Goal: Information Seeking & Learning: Find specific fact

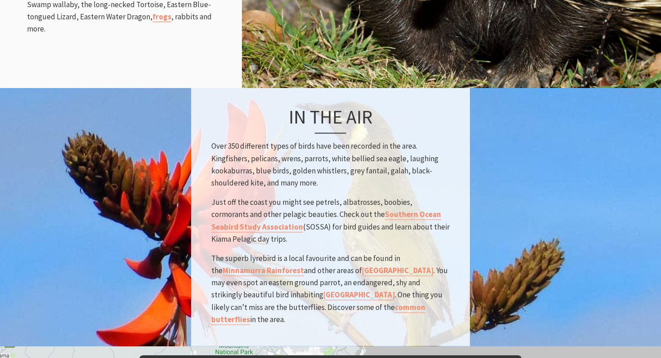
scroll to position [1198, 0]
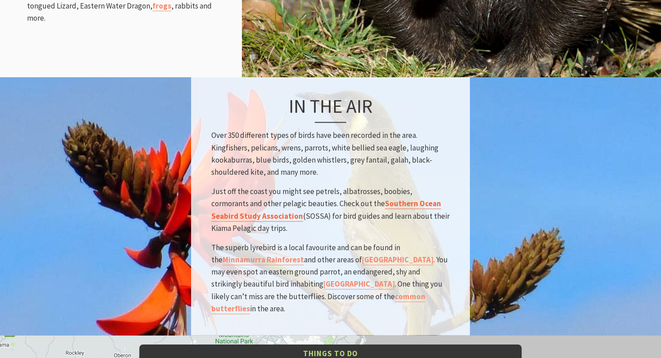
click at [222, 199] on link "Southern Ocean Seabird Study Association" at bounding box center [326, 210] width 230 height 22
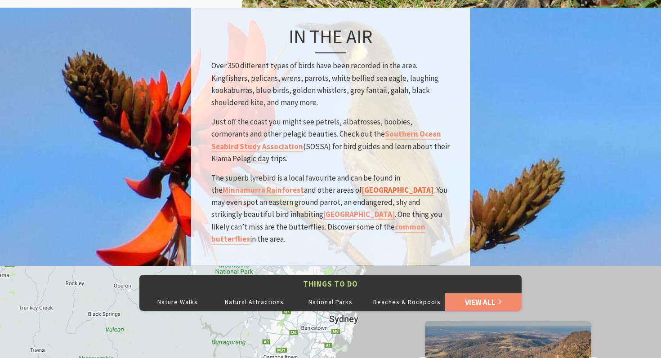
scroll to position [1270, 0]
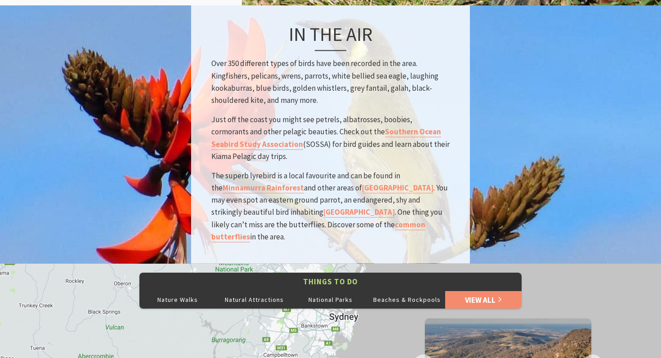
click at [353, 114] on p "Just off the coast you might see petrels, albatrosses, boobies, cormorants and …" at bounding box center [330, 138] width 238 height 49
copy p "albatrosses"
click at [394, 114] on p "Just off the coast you might see petrels, albatrosses, boobies, cormorants and …" at bounding box center [330, 138] width 238 height 49
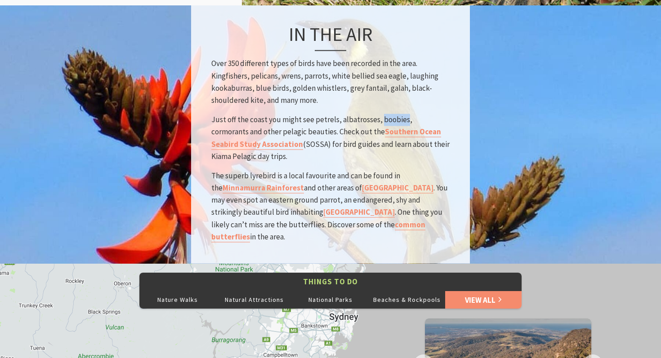
copy p "boobies"
click at [326, 114] on p "Just off the coast you might see petrels, albatrosses, boobies, cormorants and …" at bounding box center [330, 138] width 238 height 49
copy p "petrels"
click at [423, 114] on p "Just off the coast you might see petrels, albatrosses, boobies, cormorants and …" at bounding box center [330, 138] width 238 height 49
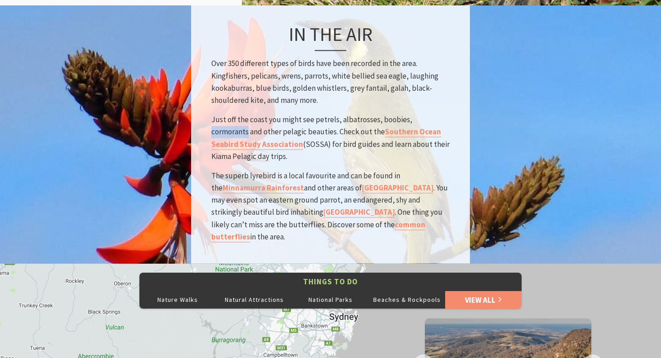
click at [423, 114] on p "Just off the coast you might see petrels, albatrosses, boobies, cormorants and …" at bounding box center [330, 138] width 238 height 49
copy p "cormorants"
click at [321, 114] on p "Just off the coast you might see petrels, albatrosses, boobies, cormorants and …" at bounding box center [330, 138] width 238 height 49
drag, startPoint x: 321, startPoint y: 103, endPoint x: 430, endPoint y: 102, distance: 108.8
click at [430, 114] on p "Just off the coast you might see petrels, albatrosses, boobies, cormorants and …" at bounding box center [330, 138] width 238 height 49
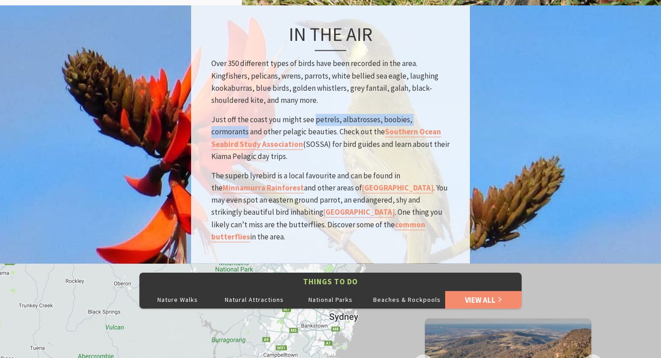
copy p "petrels, albatrosses, boobies, cormorants"
